Goal: Check status: Check status

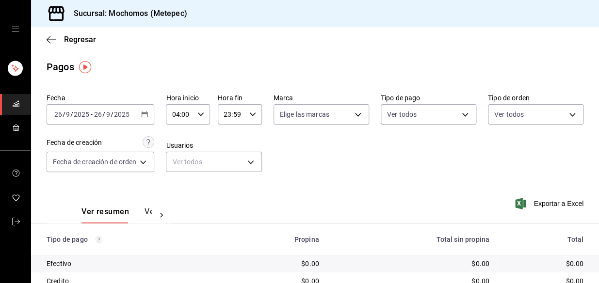
click at [130, 118] on div "[DATE] [DATE] - [DATE] [DATE]" at bounding box center [101, 114] width 108 height 20
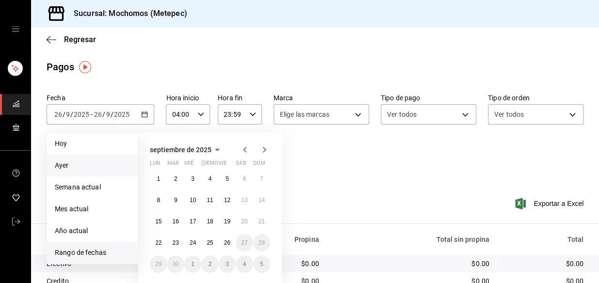
click at [68, 156] on li "Ayer" at bounding box center [92, 166] width 91 height 22
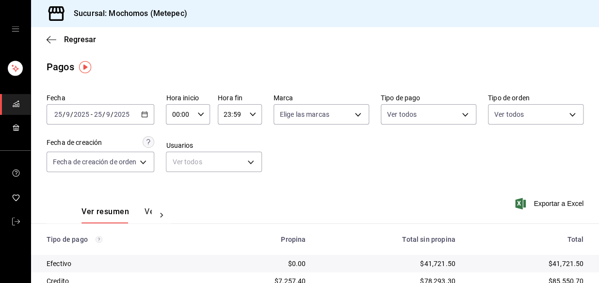
click at [106, 112] on input "9" at bounding box center [108, 115] width 5 height 8
click at [146, 116] on icon "button" at bounding box center [144, 114] width 7 height 7
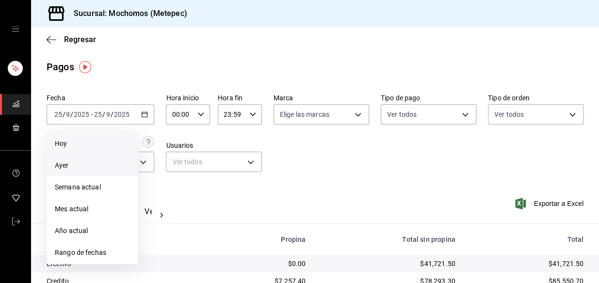
click at [70, 145] on span "Hoy" at bounding box center [92, 144] width 75 height 10
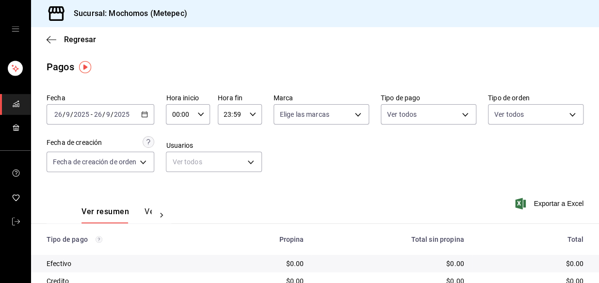
drag, startPoint x: 322, startPoint y: 175, endPoint x: 242, endPoint y: 122, distance: 96.5
click at [320, 174] on div "Fecha [DATE] [DATE] - [DATE] [DATE] Hora inicio 00:00 Hora inicio Hora fin 23:5…" at bounding box center [315, 137] width 537 height 94
click at [203, 116] on icon "button" at bounding box center [200, 114] width 7 height 7
click at [181, 184] on button "04" at bounding box center [178, 188] width 18 height 19
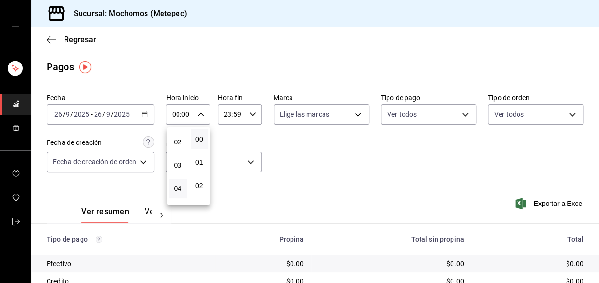
type input "04:00"
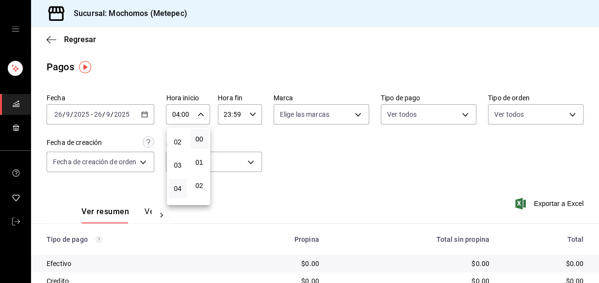
click at [328, 155] on div at bounding box center [299, 141] width 599 height 283
click at [322, 155] on div "Fecha [DATE] [DATE] - [DATE] [DATE] Hora inicio 04:00 Hora inicio Hora fin 23:5…" at bounding box center [315, 137] width 537 height 94
